Goal: Navigation & Orientation: Find specific page/section

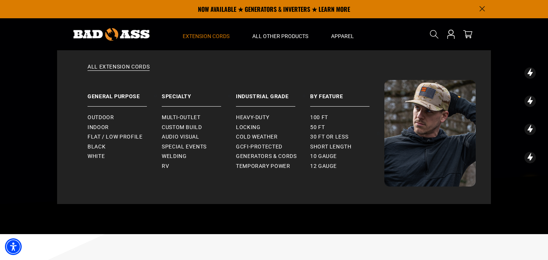
click at [217, 35] on span "Extension Cords" at bounding box center [206, 36] width 47 height 7
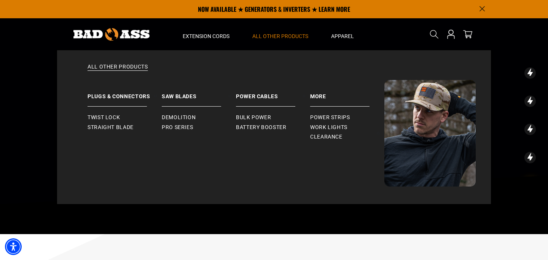
click at [291, 32] on summary "All Other Products" at bounding box center [280, 34] width 79 height 32
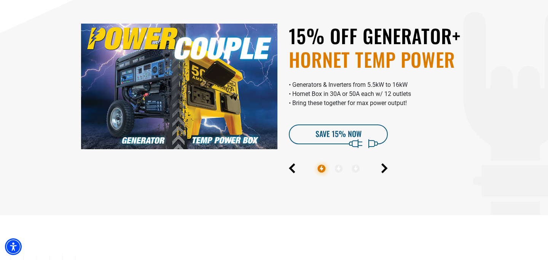
scroll to position [217, 0]
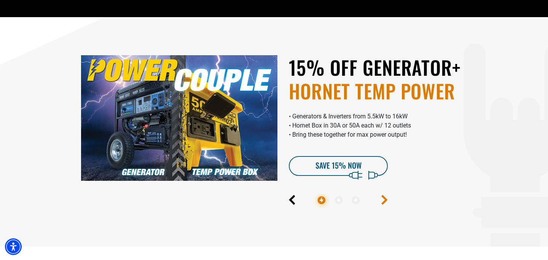
click at [384, 198] on icon "Next" at bounding box center [384, 199] width 4 height 9
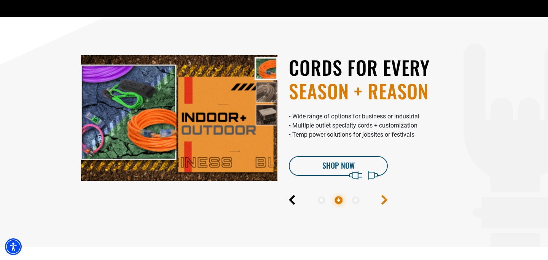
click at [384, 198] on icon "Next" at bounding box center [384, 199] width 4 height 9
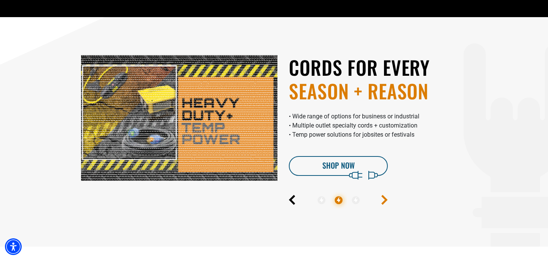
click at [384, 198] on icon "Next" at bounding box center [384, 199] width 4 height 9
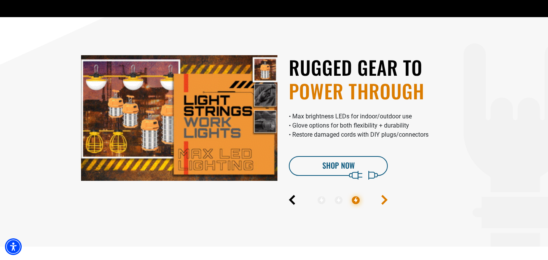
click at [384, 198] on icon "Next" at bounding box center [384, 199] width 4 height 9
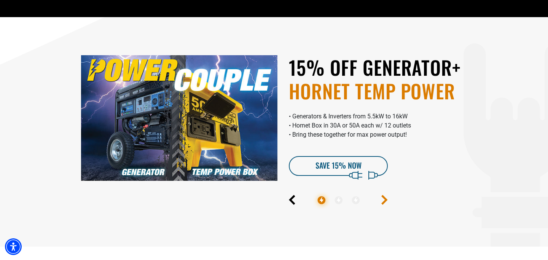
click at [384, 198] on icon "Next" at bounding box center [384, 199] width 4 height 9
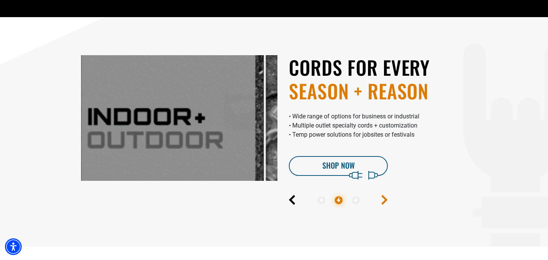
click at [384, 198] on icon "Next" at bounding box center [384, 199] width 4 height 9
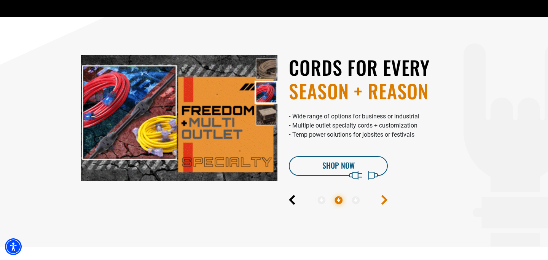
click at [384, 198] on icon "Next" at bounding box center [384, 199] width 4 height 9
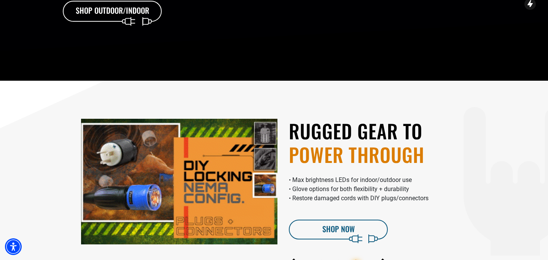
scroll to position [215, 0]
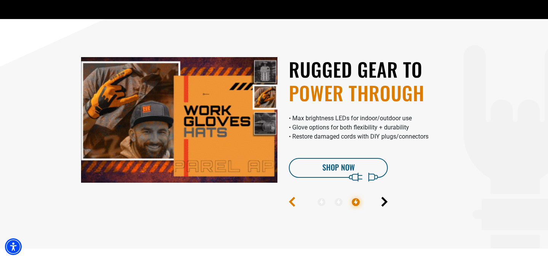
click at [294, 198] on icon "Previous" at bounding box center [293, 201] width 4 height 9
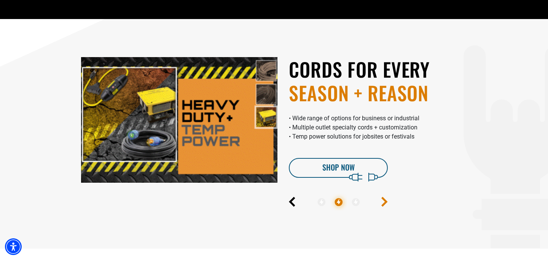
click at [387, 198] on icon "Next" at bounding box center [385, 202] width 6 height 10
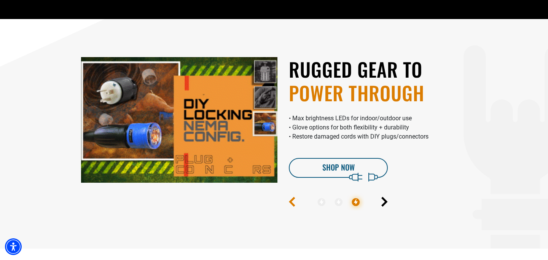
click at [293, 202] on icon "Previous" at bounding box center [292, 202] width 6 height 10
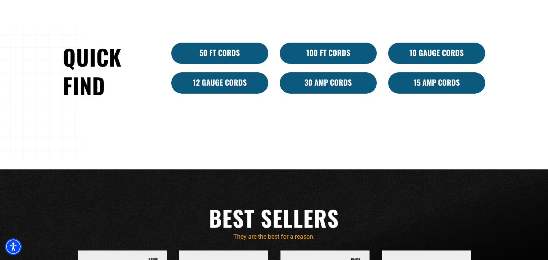
scroll to position [212, 0]
